Goal: Task Accomplishment & Management: Complete application form

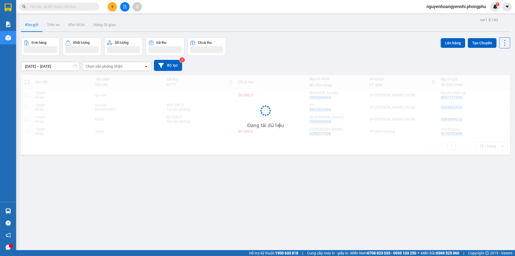
click at [113, 11] on button at bounding box center [112, 6] width 9 height 9
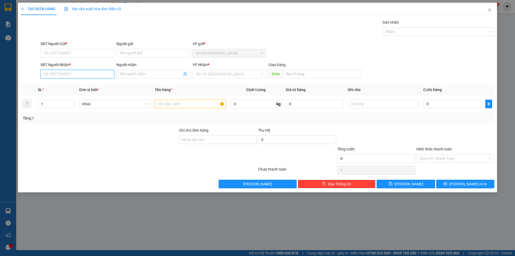
click at [77, 74] on input "SĐT Người Nhận *" at bounding box center [78, 74] width 74 height 9
click at [74, 84] on div "0965026939 - Tuấn" at bounding box center [77, 85] width 67 height 6
type input "0965026939"
type input "Tuấn"
type input "80.000"
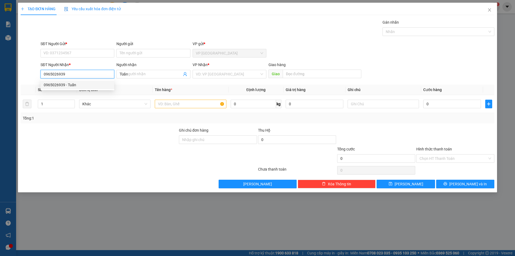
type input "80.000"
type input "0965026939"
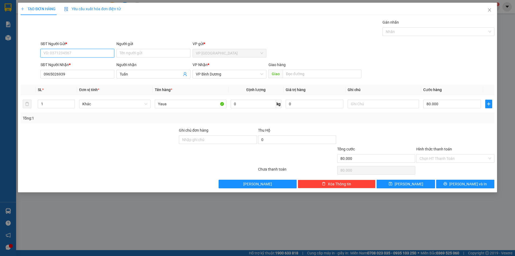
click at [94, 50] on input "SĐT Người Gửi *" at bounding box center [78, 53] width 74 height 9
click at [90, 64] on div "0976352939 - chú Phụng" at bounding box center [77, 64] width 67 height 6
type input "0976352939"
type input "chú Phụng"
click at [446, 102] on input "80.000" at bounding box center [453, 104] width 58 height 9
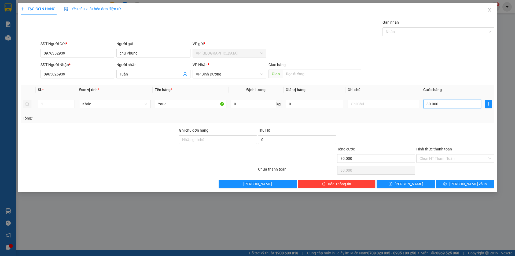
type input "7"
type input "70"
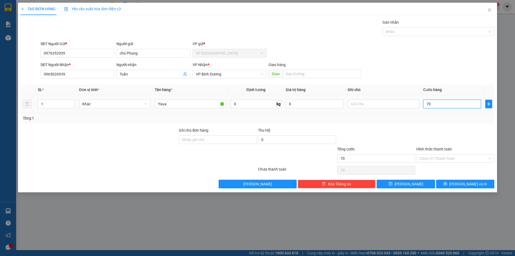
type input "700"
type input "7.000"
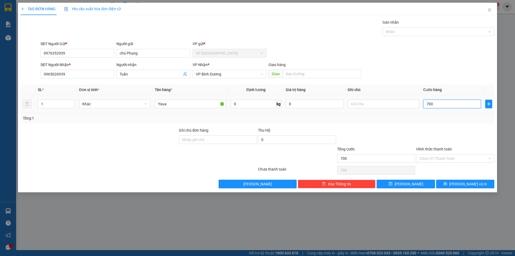
type input "7.000"
type input "70.000"
click at [460, 158] on input "Hình thức thanh toán" at bounding box center [454, 158] width 68 height 8
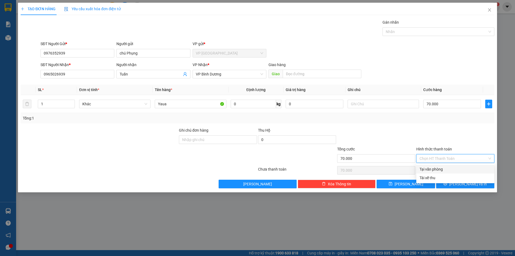
click at [447, 169] on div "Tại văn phòng" at bounding box center [456, 169] width 72 height 6
type input "0"
click at [463, 185] on span "Lưu và In" at bounding box center [469, 184] width 38 height 6
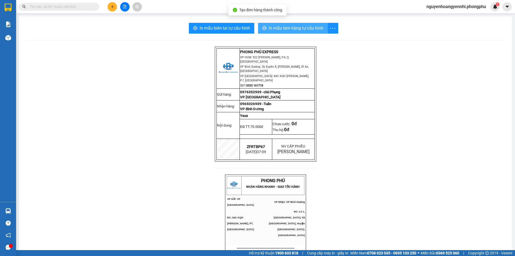
click at [294, 28] on span "In mẫu tem hàng tự cấu hình" at bounding box center [296, 28] width 55 height 7
click at [299, 28] on span "In mẫu tem hàng tự cấu hình" at bounding box center [296, 28] width 55 height 7
